Goal: Check status: Check status

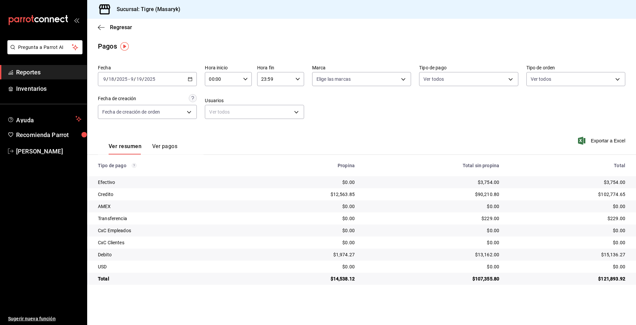
click at [190, 77] on icon "button" at bounding box center [190, 79] width 5 height 5
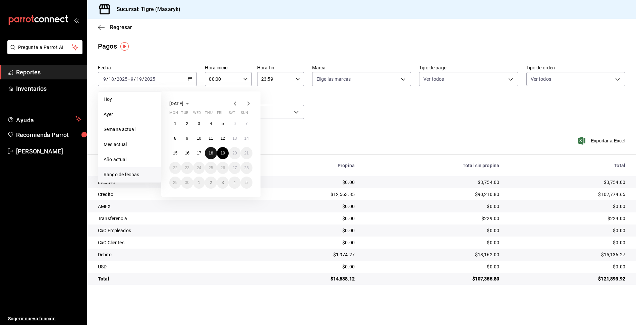
click at [209, 155] on abbr "18" at bounding box center [210, 153] width 4 height 5
click at [219, 156] on button "19" at bounding box center [223, 153] width 12 height 12
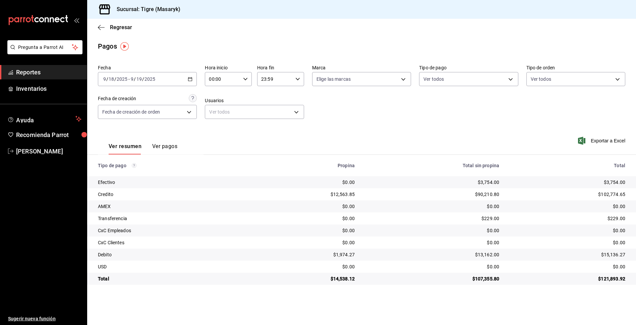
click at [227, 80] on input "00:00" at bounding box center [223, 78] width 36 height 13
click at [216, 110] on span "05" at bounding box center [216, 109] width 13 height 5
type input "05:00"
click at [281, 79] on div at bounding box center [318, 162] width 636 height 325
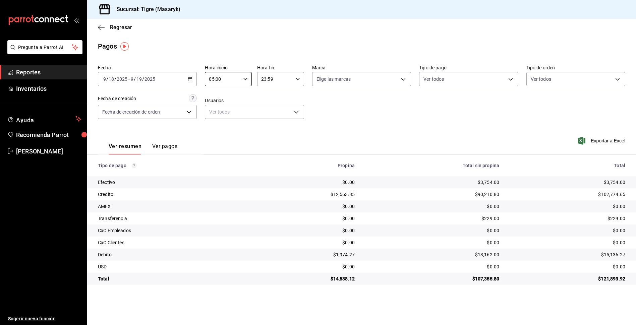
click at [294, 76] on div "23:59 Hora fin" at bounding box center [280, 79] width 47 height 14
click at [272, 112] on button "05" at bounding box center [268, 109] width 21 height 13
click at [296, 99] on button "00" at bounding box center [292, 95] width 21 height 13
type input "05:00"
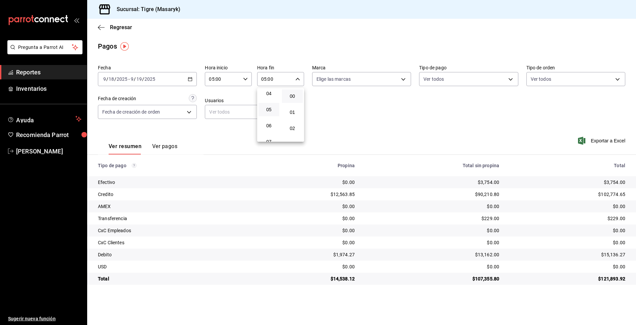
click at [336, 119] on div at bounding box center [318, 162] width 636 height 325
click at [453, 74] on body "Pregunta a Parrot AI Reportes Inventarios Ayuda Recomienda Parrot Tigre Masaryk…" at bounding box center [318, 162] width 636 height 325
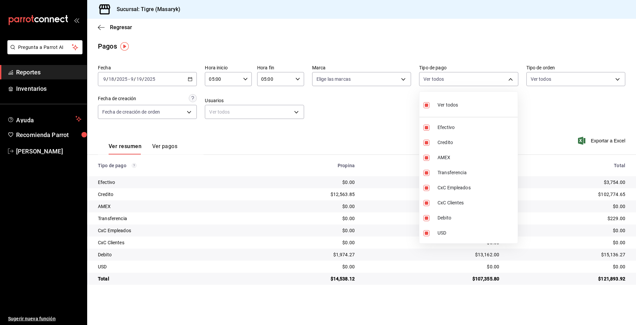
click at [426, 107] on input "checkbox" at bounding box center [426, 105] width 6 height 6
checkbox input "false"
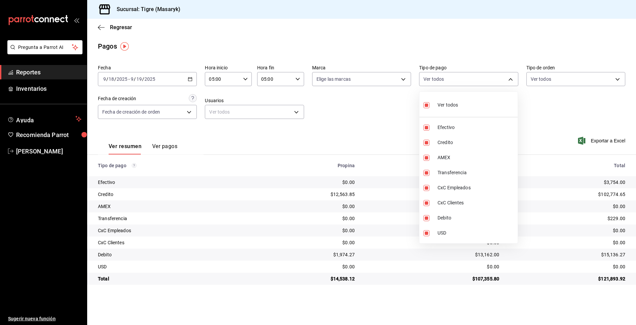
checkbox input "false"
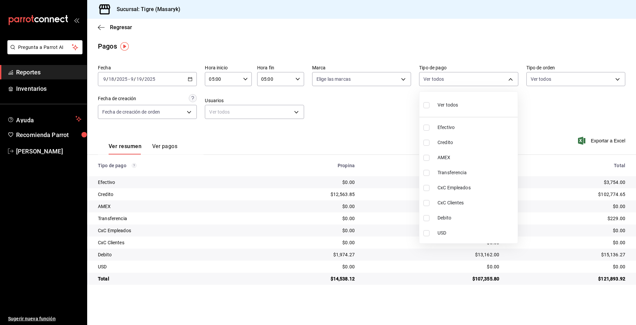
click at [428, 141] on input "checkbox" at bounding box center [426, 143] width 6 height 6
checkbox input "true"
type input "563f51c4-7c0d-43b6-837e-e895ac41548e"
click at [428, 217] on input "checkbox" at bounding box center [426, 218] width 6 height 6
checkbox input "true"
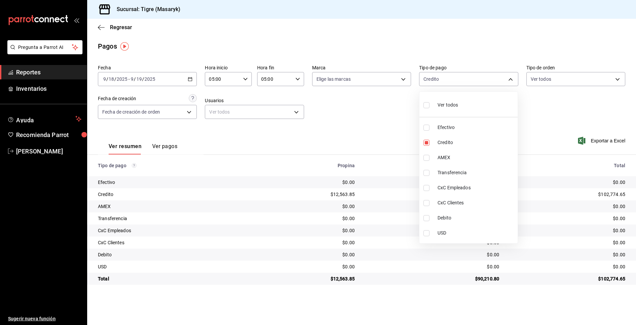
type input "563f51c4-7c0d-43b6-837e-e895ac41548e,a8f1af16-94e3-41ee-854d-4aaa38aa7ebf"
click at [388, 139] on div at bounding box center [318, 162] width 636 height 325
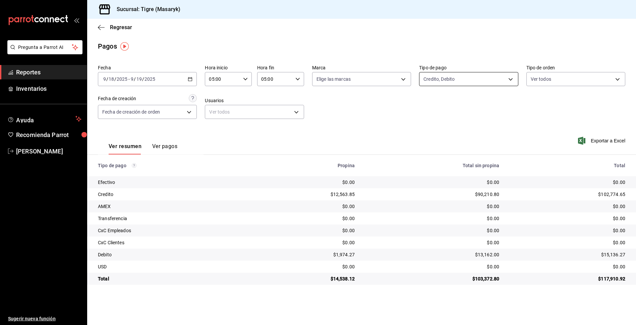
click at [450, 83] on body "Pregunta a Parrot AI Reportes Inventarios Ayuda Recomienda Parrot Tigre [PERSON…" at bounding box center [318, 162] width 636 height 325
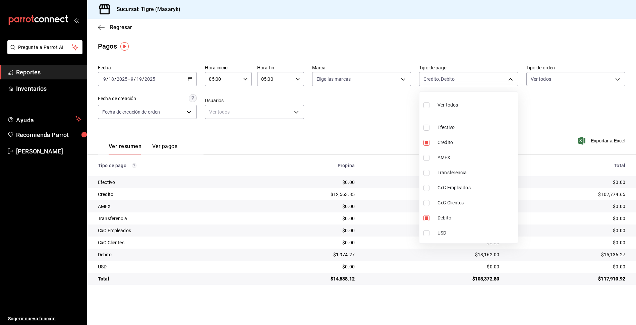
click at [426, 106] on input "checkbox" at bounding box center [426, 105] width 6 height 6
checkbox input "true"
type input "68cfb1b9-f6b2-44be-9d19-cf144159f8e2,563f51c4-7c0d-43b6-837e-e895ac41548e,d9472…"
checkbox input "true"
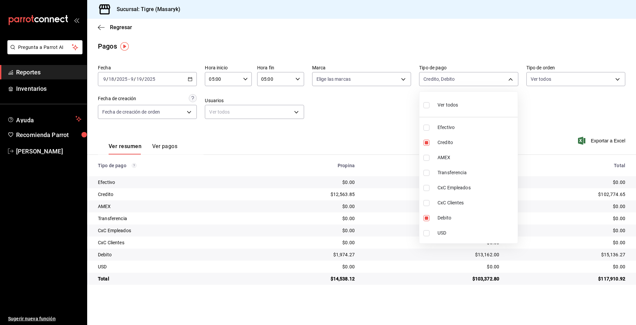
checkbox input "true"
click at [352, 127] on div at bounding box center [318, 162] width 636 height 325
